Goal: Task Accomplishment & Management: Use online tool/utility

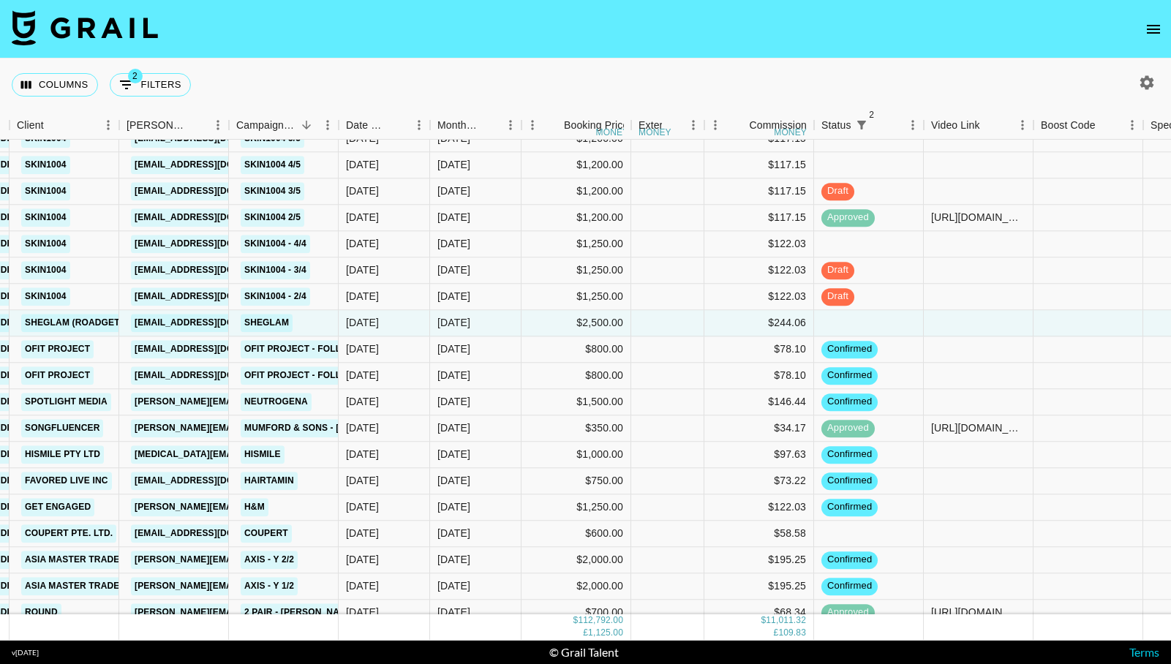
scroll to position [1770, 294]
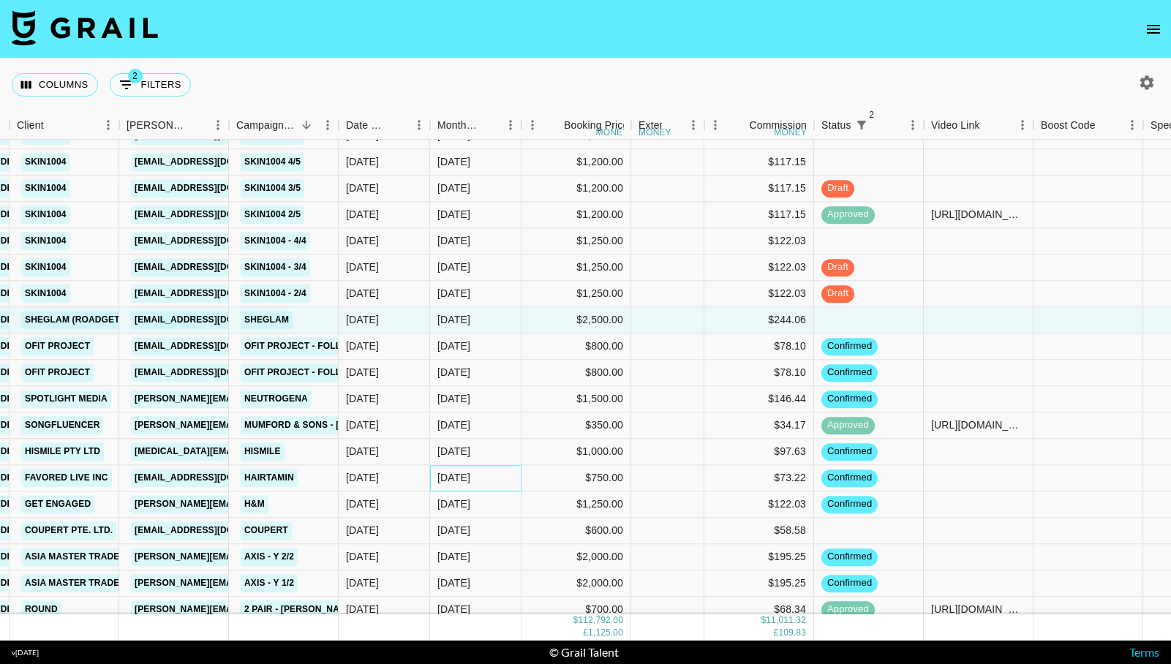
click at [473, 479] on div "[DATE]" at bounding box center [475, 478] width 91 height 26
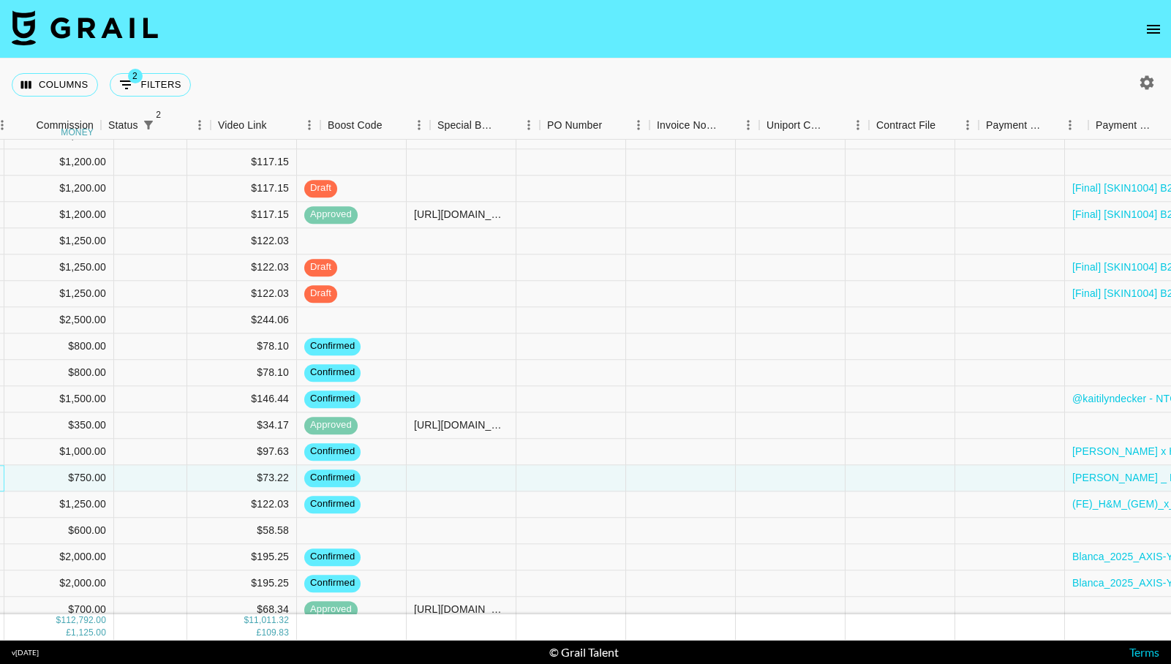
scroll to position [1770, 1202]
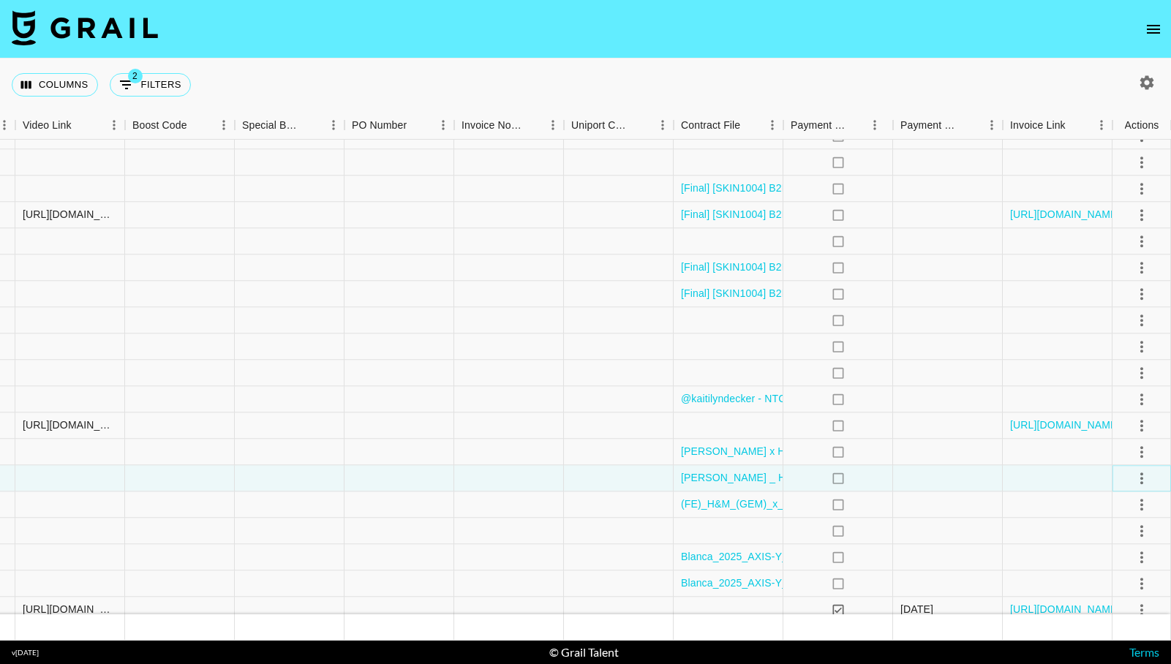
click at [1137, 473] on icon "select merge strategy" at bounding box center [1142, 479] width 18 height 18
click at [1107, 560] on li "Draft Created" at bounding box center [1123, 562] width 95 height 26
click at [1006, 476] on div at bounding box center [1058, 478] width 110 height 26
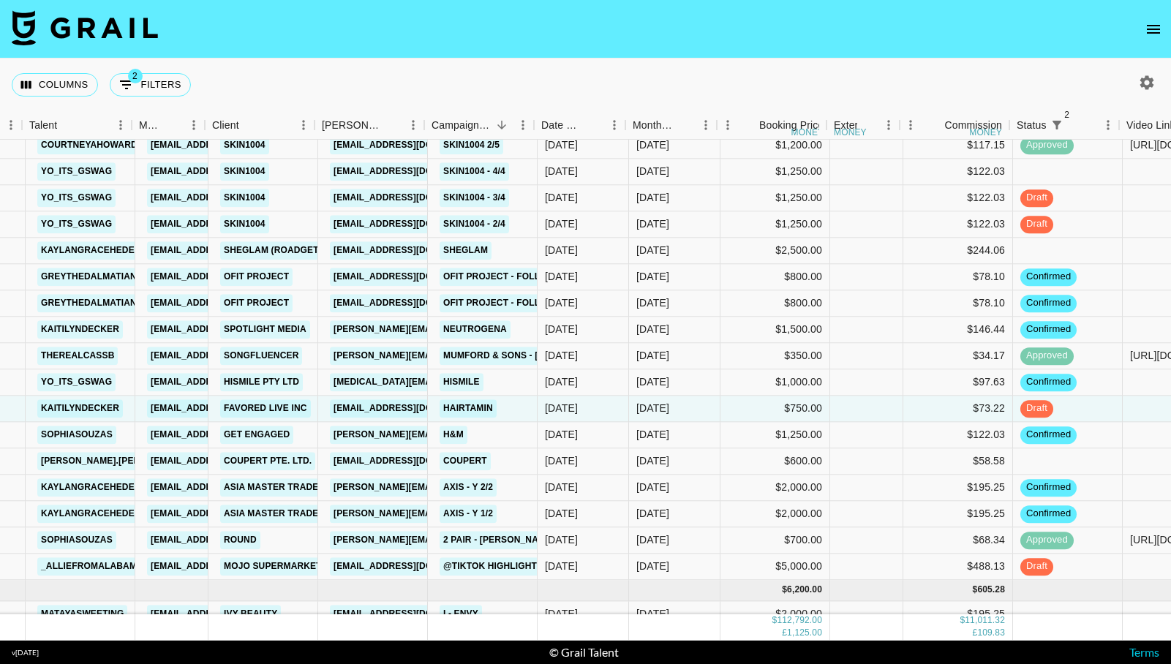
scroll to position [1840, 93]
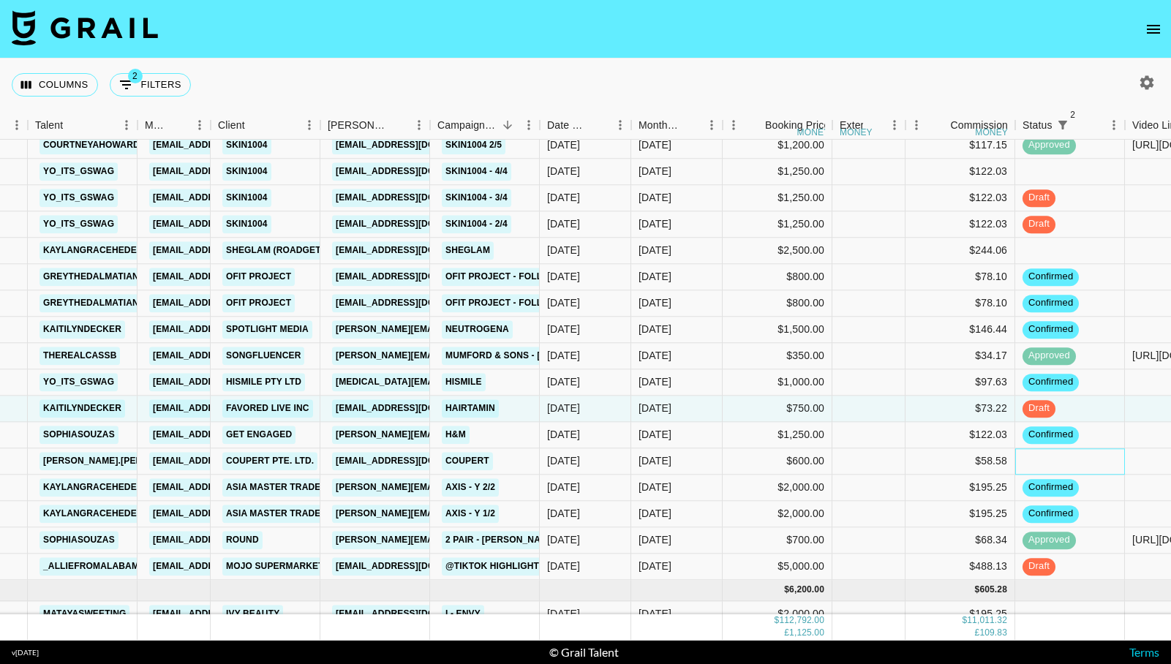
click at [1026, 467] on div at bounding box center [1070, 461] width 110 height 26
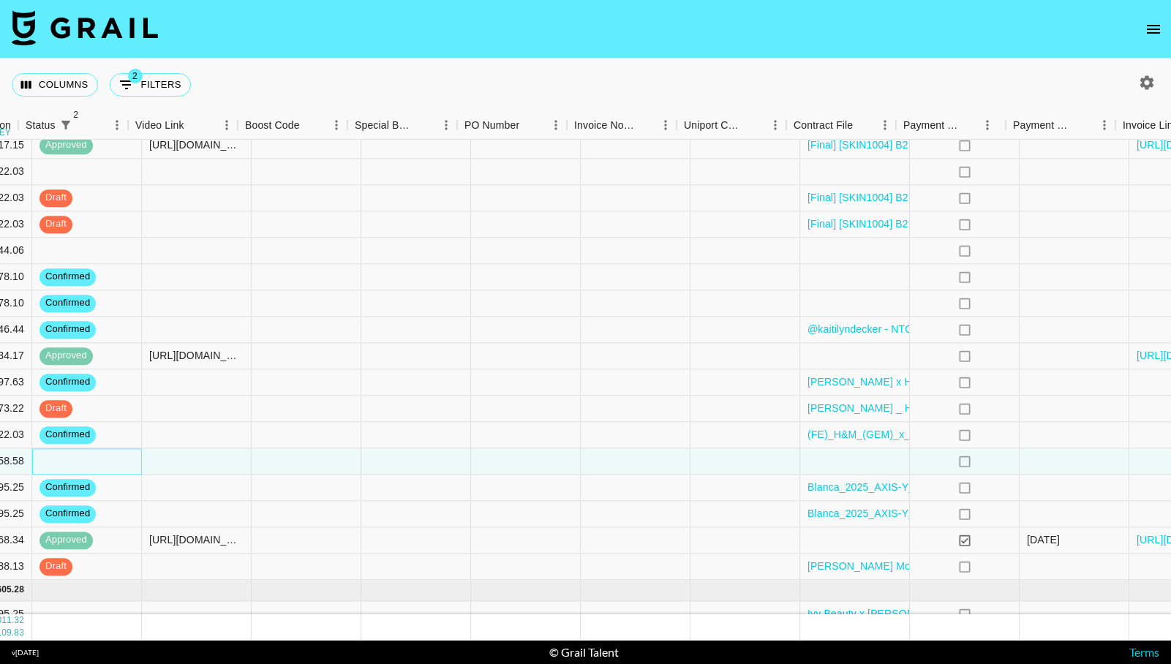
scroll to position [1840, 1202]
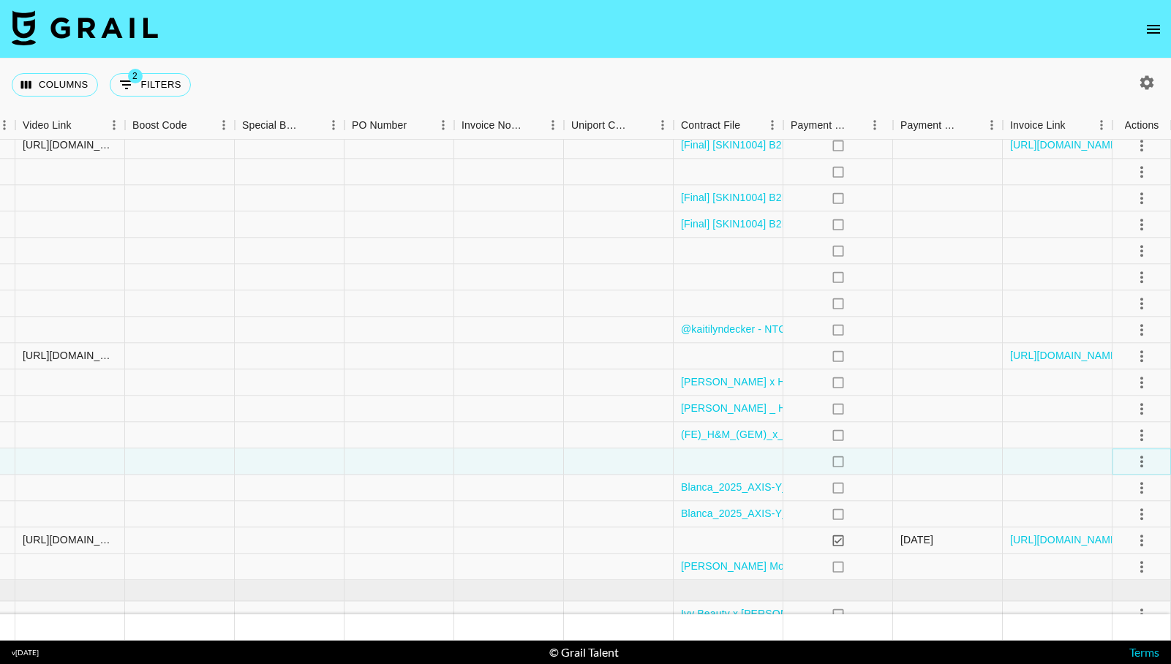
click at [1137, 467] on icon "select merge strategy" at bounding box center [1142, 462] width 18 height 18
click at [1115, 493] on li "Confirm" at bounding box center [1123, 493] width 95 height 26
click at [1065, 461] on div at bounding box center [1058, 461] width 110 height 26
click at [407, 467] on div at bounding box center [399, 461] width 110 height 26
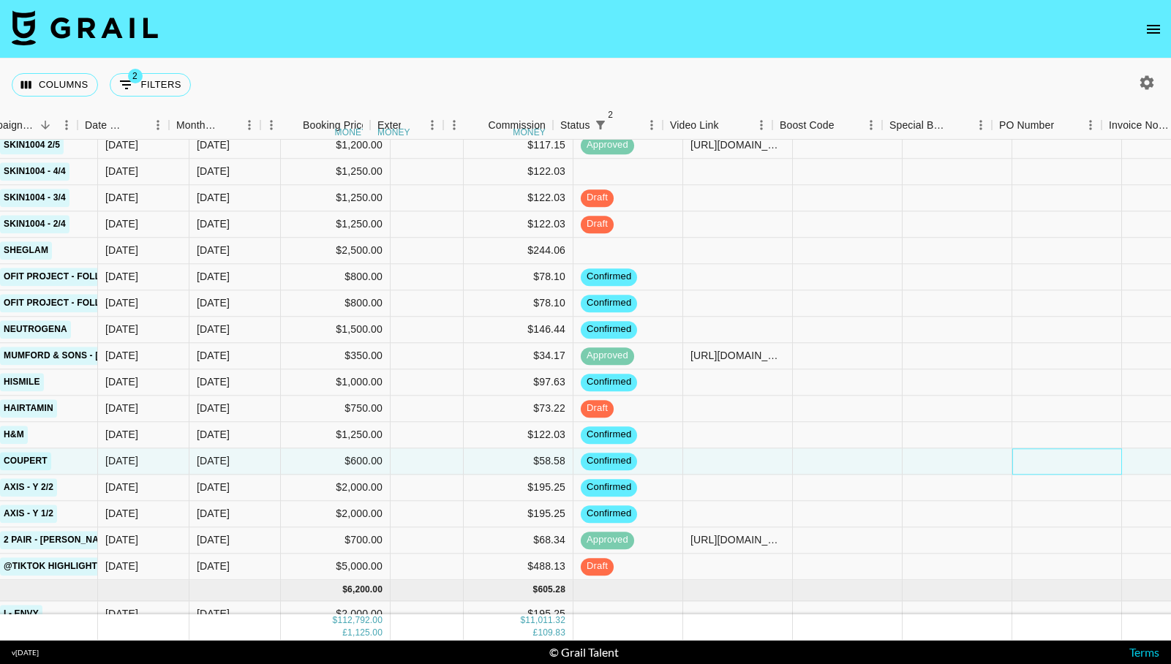
scroll to position [1840, 558]
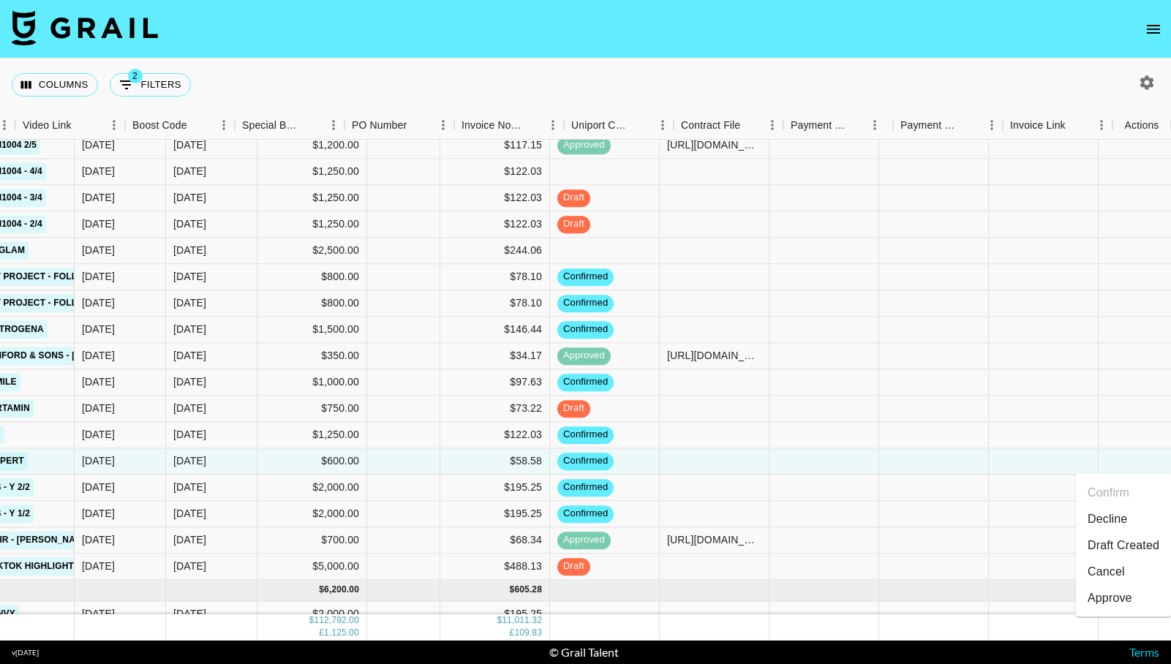
scroll to position [1840, 1202]
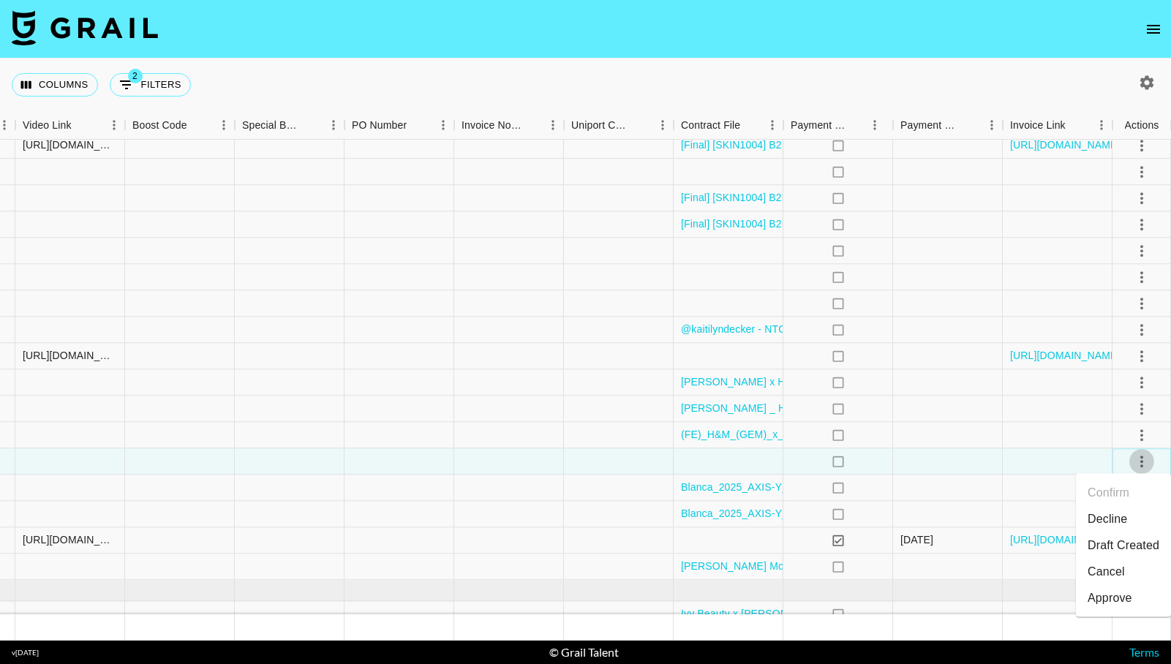
click at [1140, 459] on icon "select merge strategy" at bounding box center [1142, 462] width 18 height 18
click at [1113, 553] on li "Draft Created" at bounding box center [1123, 545] width 95 height 26
click at [964, 464] on div at bounding box center [948, 461] width 110 height 26
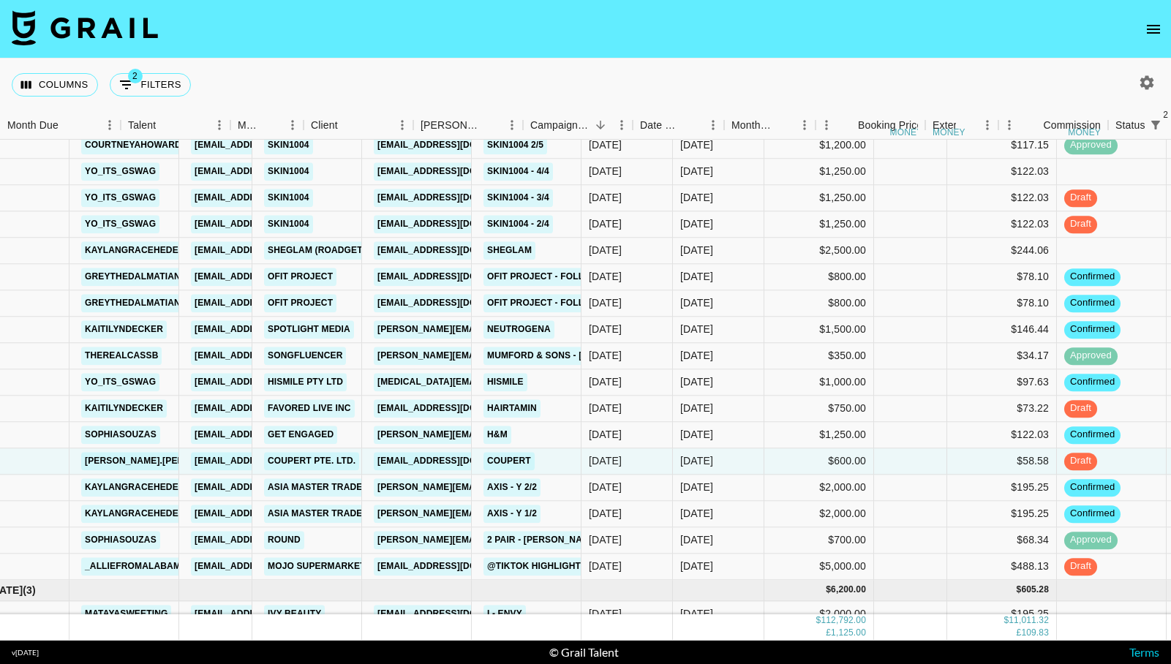
scroll to position [1840, 0]
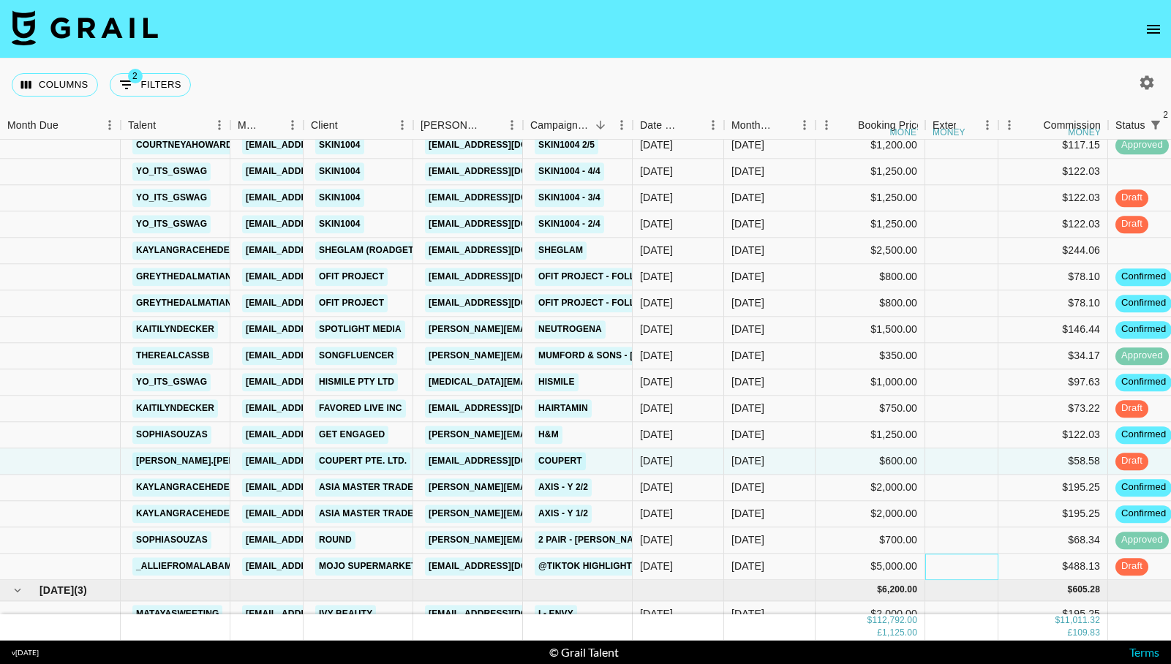
click at [943, 565] on div at bounding box center [961, 567] width 73 height 26
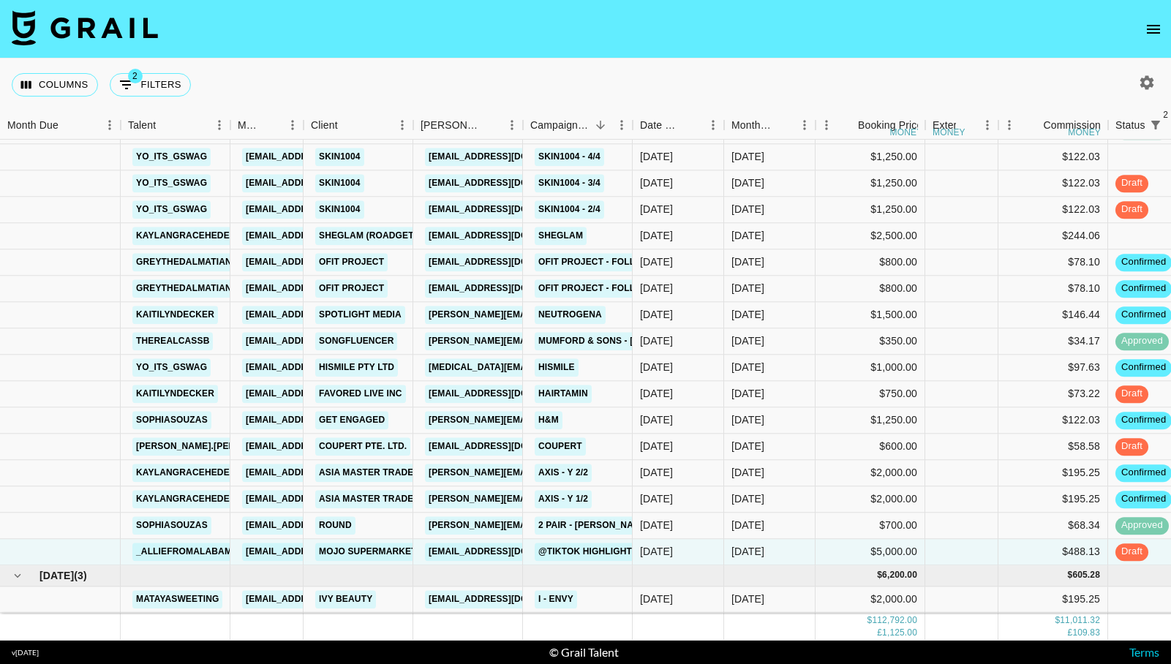
scroll to position [1853, 0]
